Goal: Information Seeking & Learning: Learn about a topic

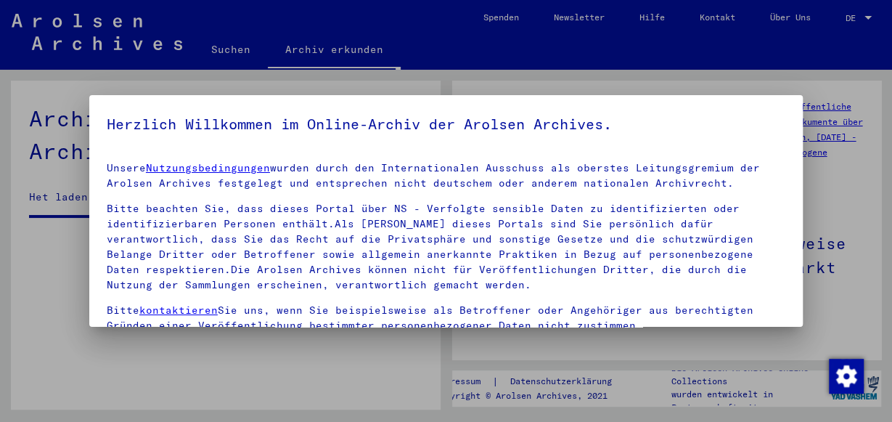
click at [849, 97] on div at bounding box center [446, 211] width 892 height 422
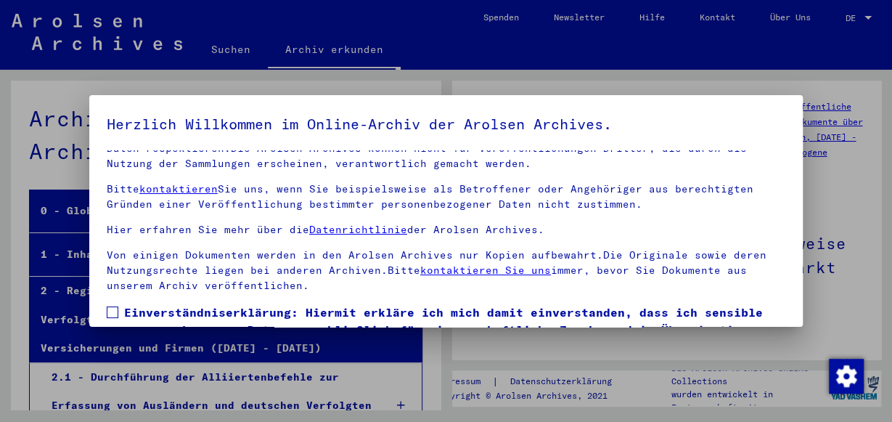
scroll to position [115, 0]
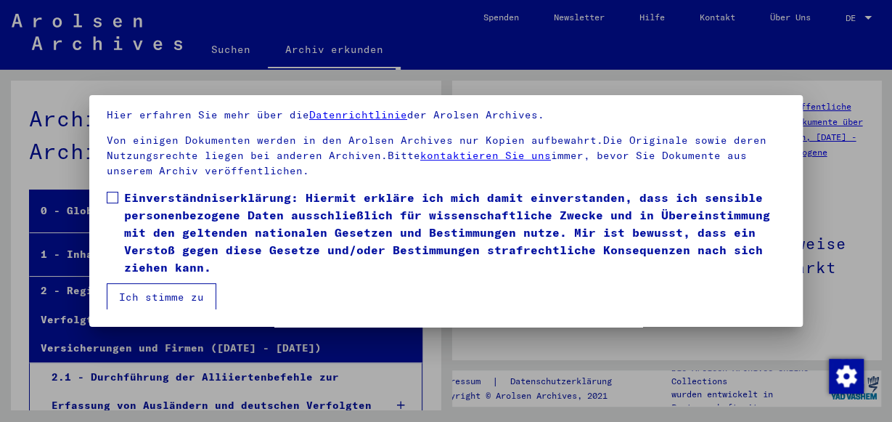
click at [114, 198] on span at bounding box center [113, 198] width 12 height 12
click at [152, 297] on button "Ich stimme zu" at bounding box center [162, 297] width 110 height 28
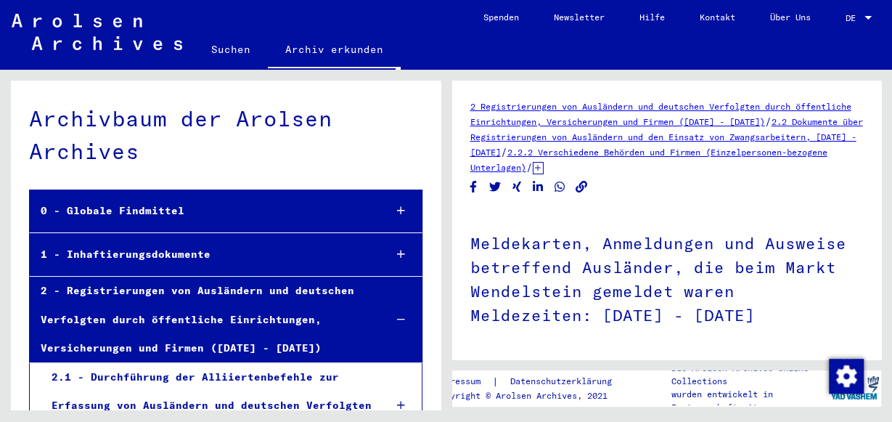
click at [192, 343] on div "2 - Registrierungen von Ausländern und deutschen Verfolgten durch öffentliche E…" at bounding box center [201, 319] width 342 height 86
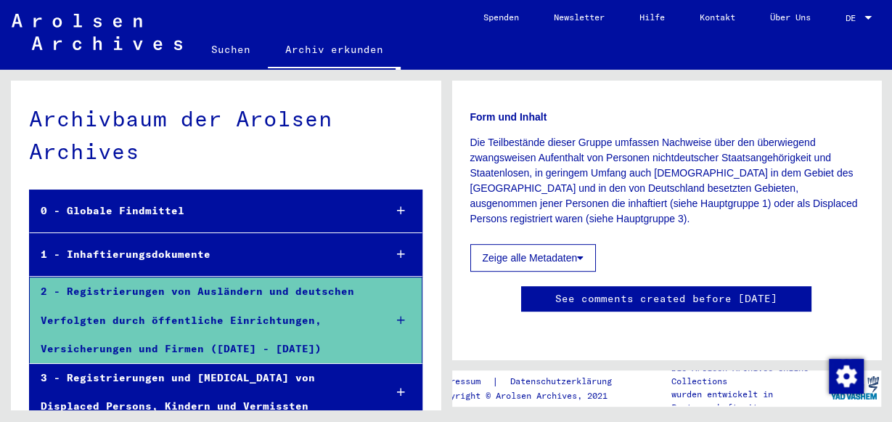
scroll to position [302, 0]
click at [542, 244] on button "Zeige alle Metadaten" at bounding box center [533, 258] width 126 height 28
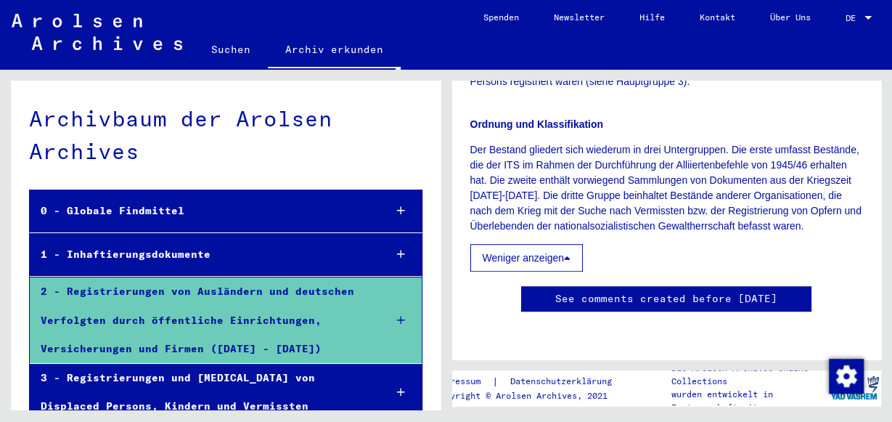
scroll to position [1124, 0]
click at [300, 329] on div "2 - Registrierungen von Ausländern und deutschen Verfolgten durch öffentliche E…" at bounding box center [201, 320] width 342 height 86
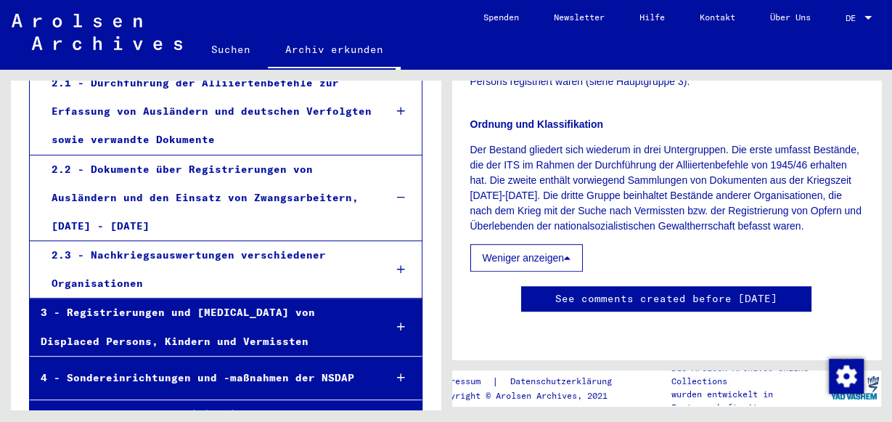
scroll to position [302, 0]
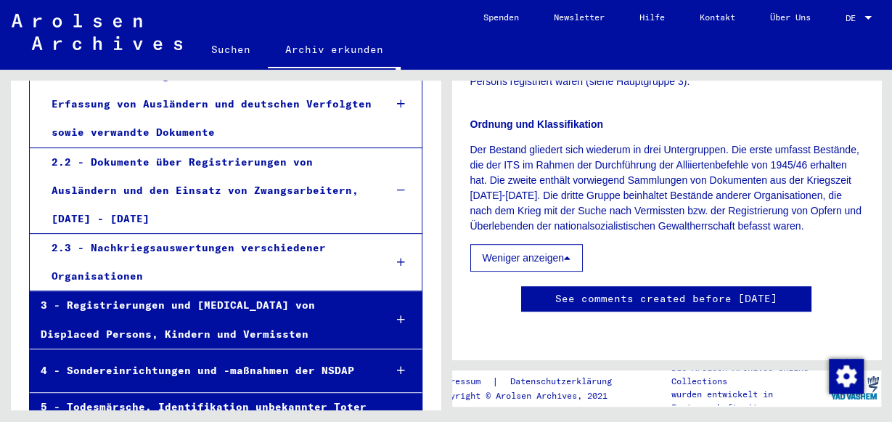
click at [280, 121] on div "2.1 - Durchführung der Alliiertenbefehle zur Erfassung von Ausländern und deuts…" at bounding box center [207, 105] width 332 height 86
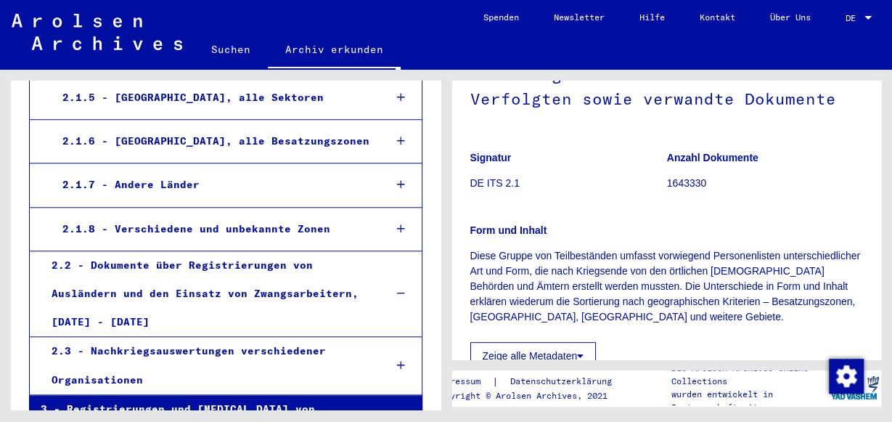
scroll to position [151, 0]
